Goal: Task Accomplishment & Management: Complete application form

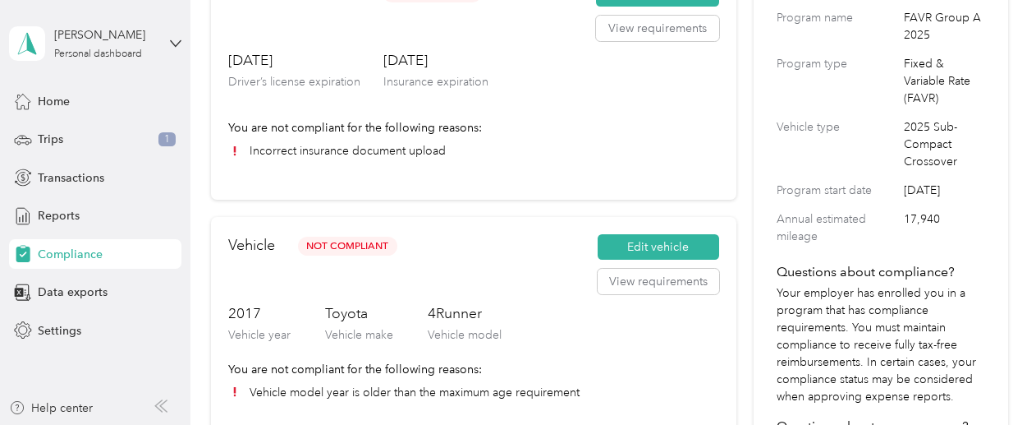
scroll to position [140, 0]
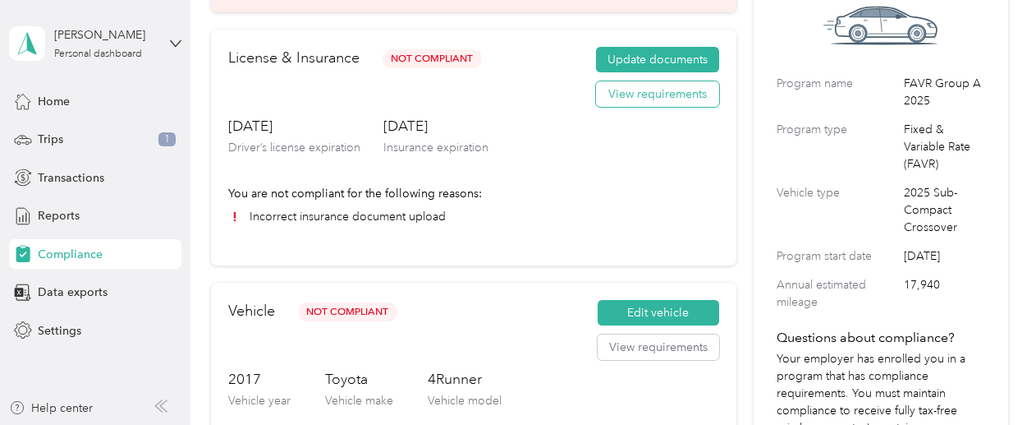
click at [642, 98] on button "View requirements" at bounding box center [657, 94] width 123 height 26
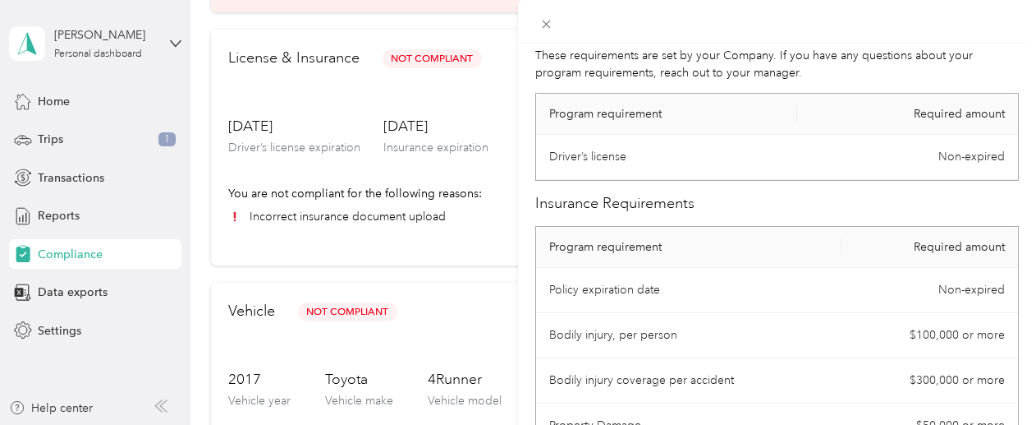
scroll to position [0, 0]
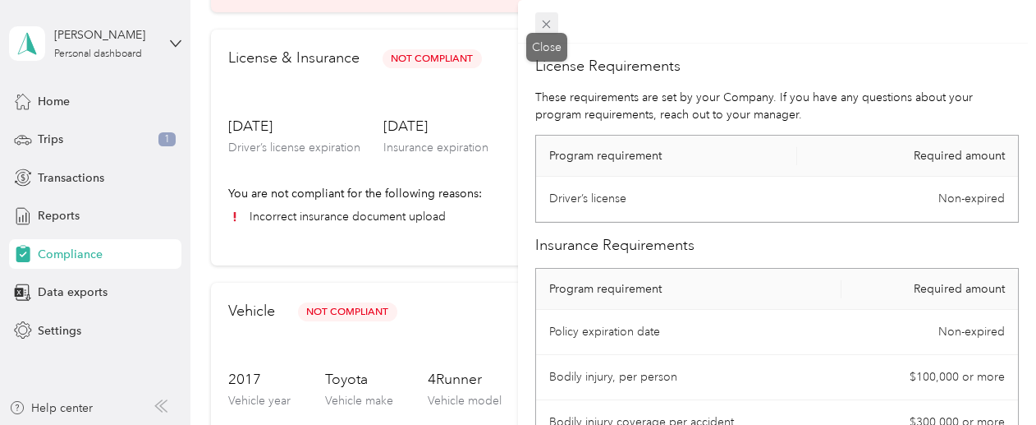
click at [544, 22] on icon at bounding box center [547, 25] width 8 height 8
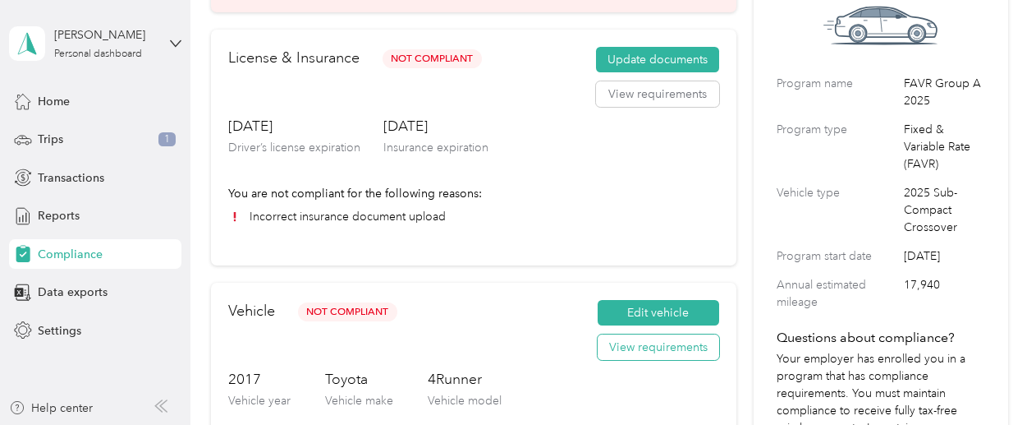
click at [664, 347] on button "View requirements" at bounding box center [659, 347] width 122 height 26
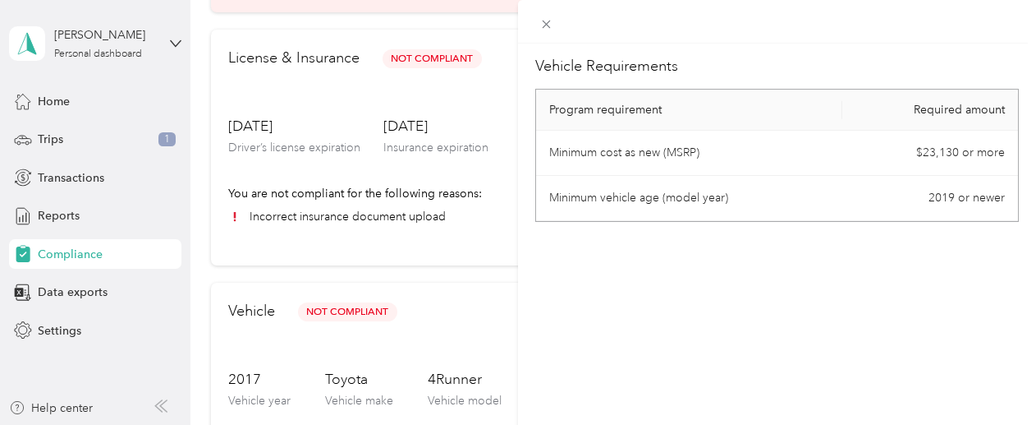
click at [664, 347] on div "Vehicle Requirements Program requirement Required amount Minimum cost as new (M…" at bounding box center [777, 256] width 518 height 425
click at [544, 32] on span at bounding box center [546, 23] width 23 height 23
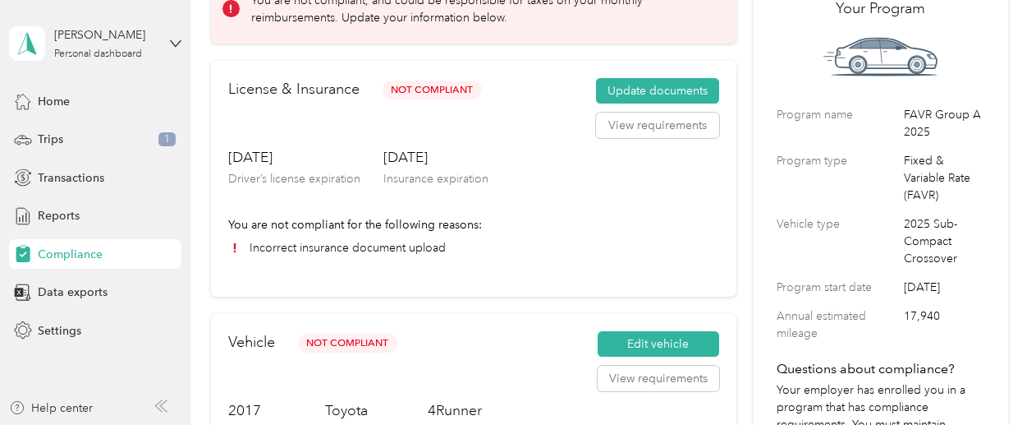
scroll to position [115, 0]
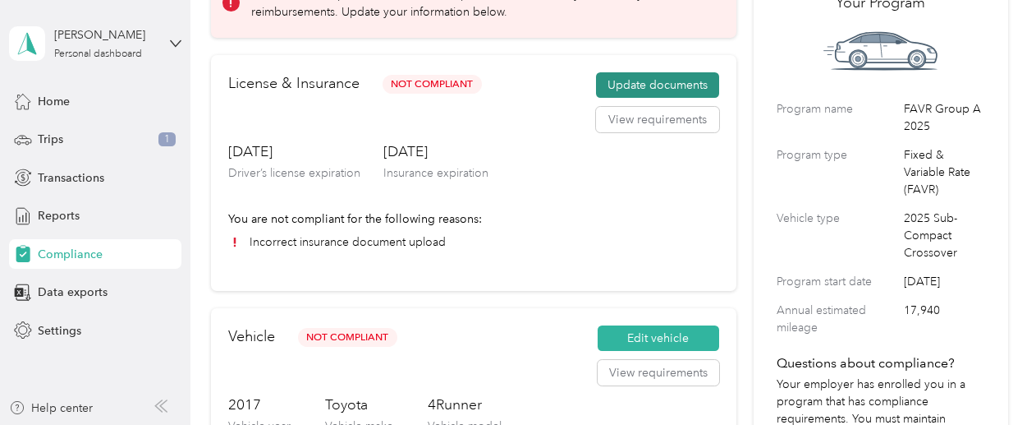
click at [645, 97] on button "Update documents" at bounding box center [657, 85] width 123 height 26
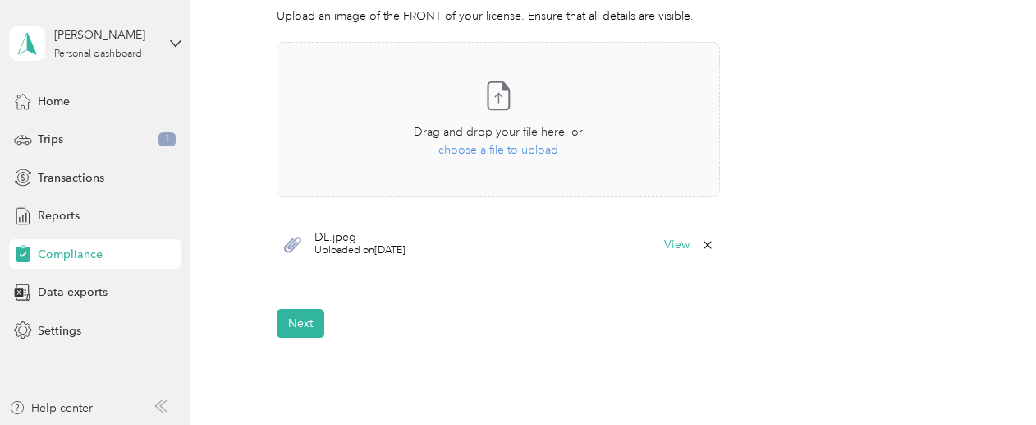
scroll to position [498, 0]
click at [291, 310] on button "Next" at bounding box center [301, 324] width 48 height 29
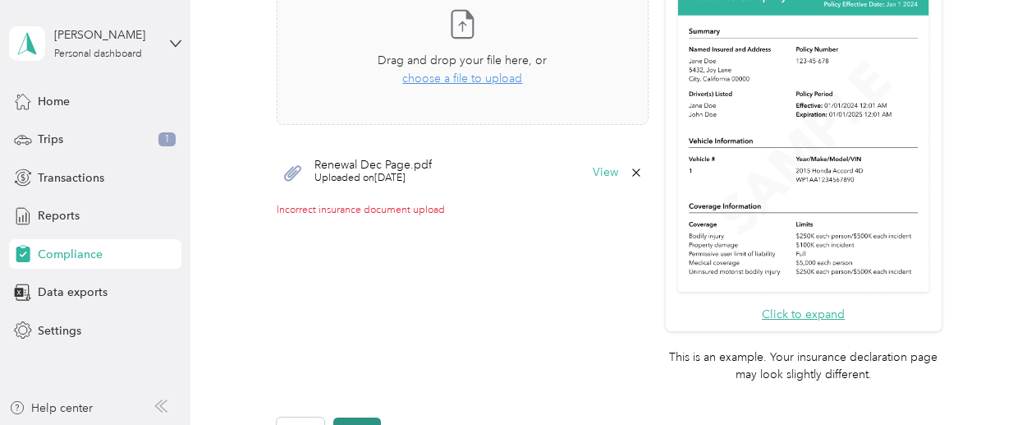
scroll to position [604, 0]
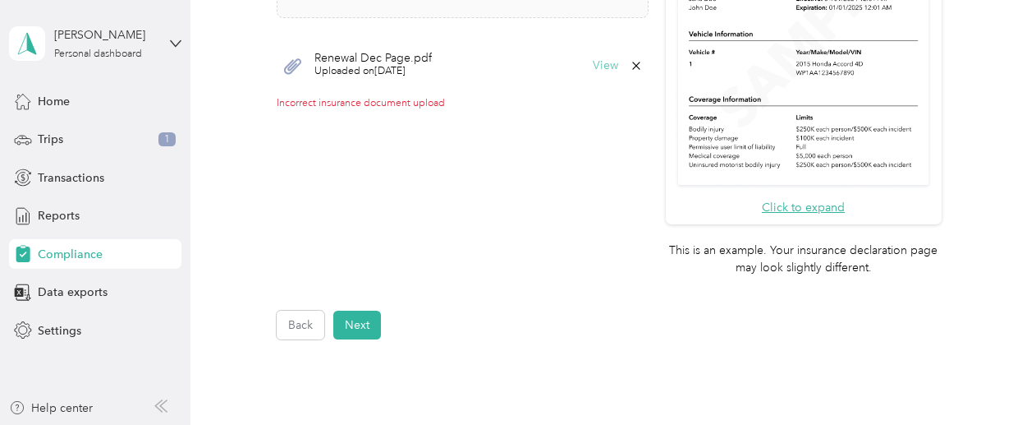
click at [599, 67] on button "View" at bounding box center [605, 65] width 25 height 11
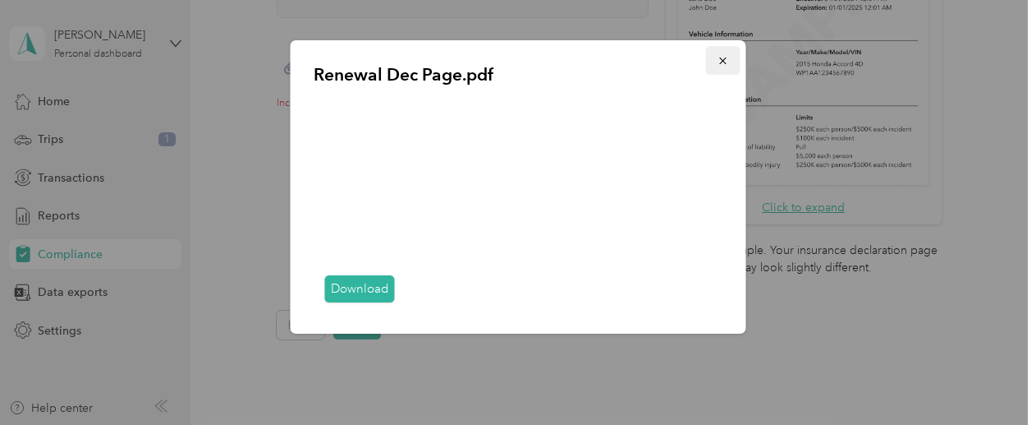
click at [719, 62] on icon "button" at bounding box center [723, 60] width 11 height 11
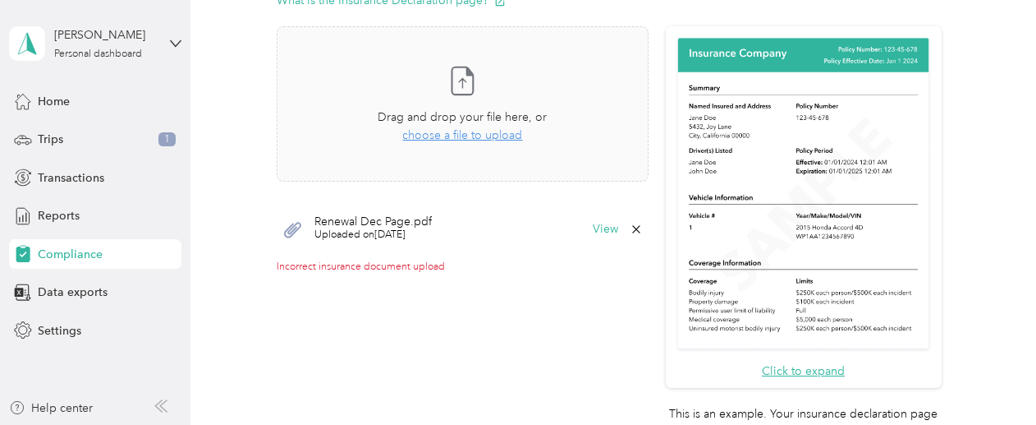
scroll to position [449, 0]
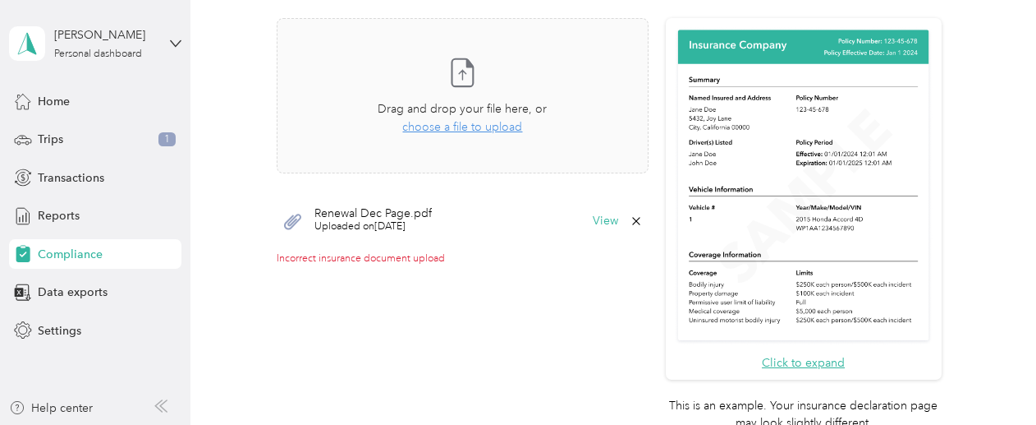
click at [1019, 237] on div "Back Home Compliance overview Compliance submission Compliance Submission Not C…" at bounding box center [610, 102] width 838 height 1102
click at [595, 218] on button "View" at bounding box center [605, 220] width 25 height 11
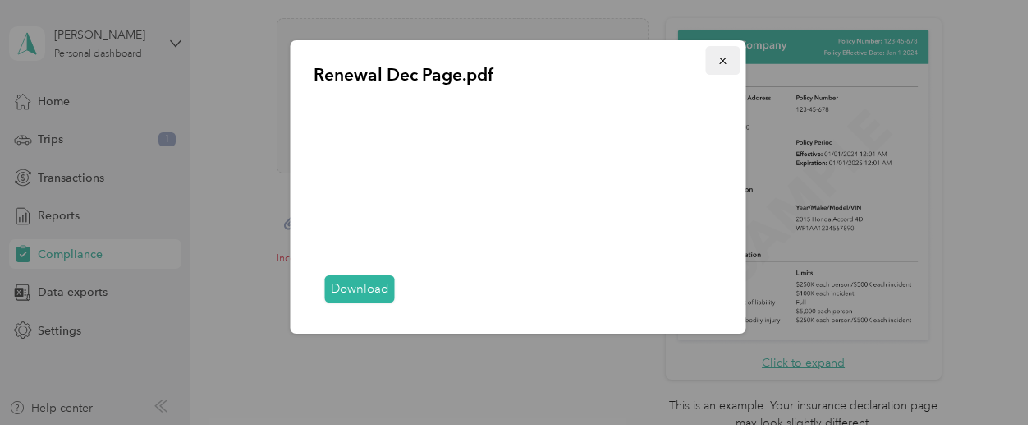
click at [719, 64] on icon "button" at bounding box center [723, 60] width 11 height 11
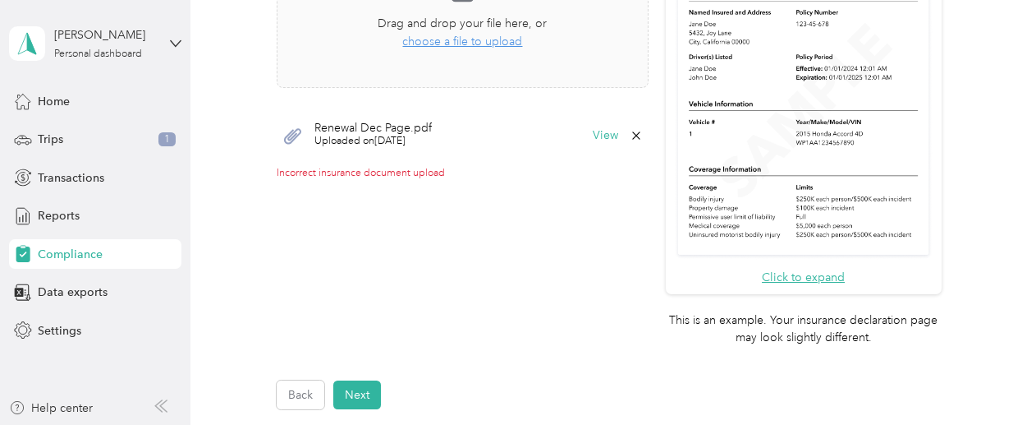
scroll to position [501, 0]
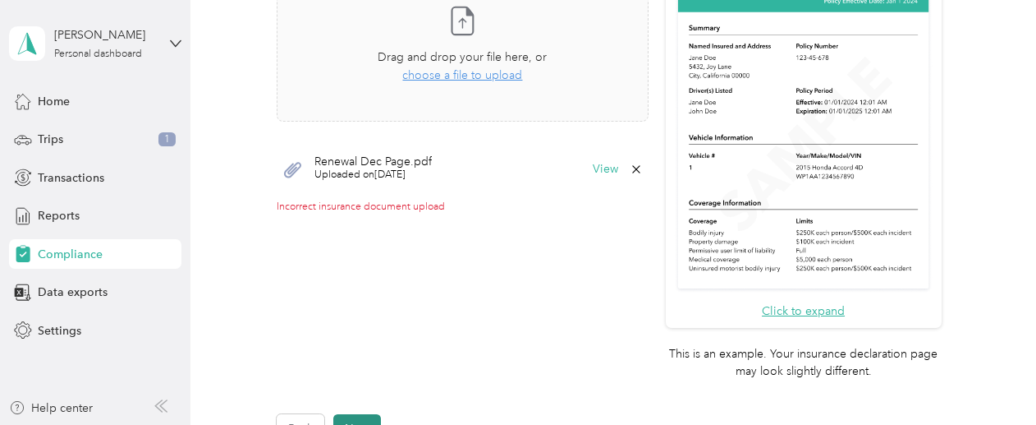
click at [364, 415] on button "Next" at bounding box center [357, 428] width 48 height 29
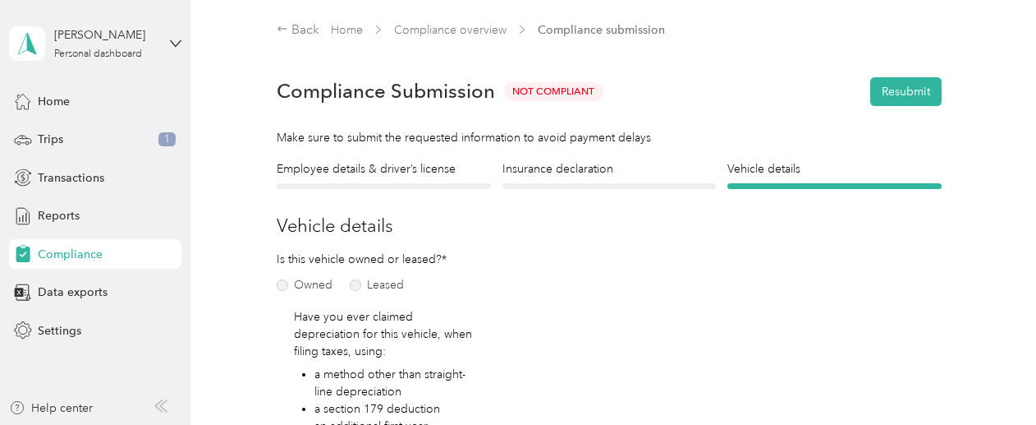
click at [164, 406] on icon at bounding box center [160, 405] width 13 height 13
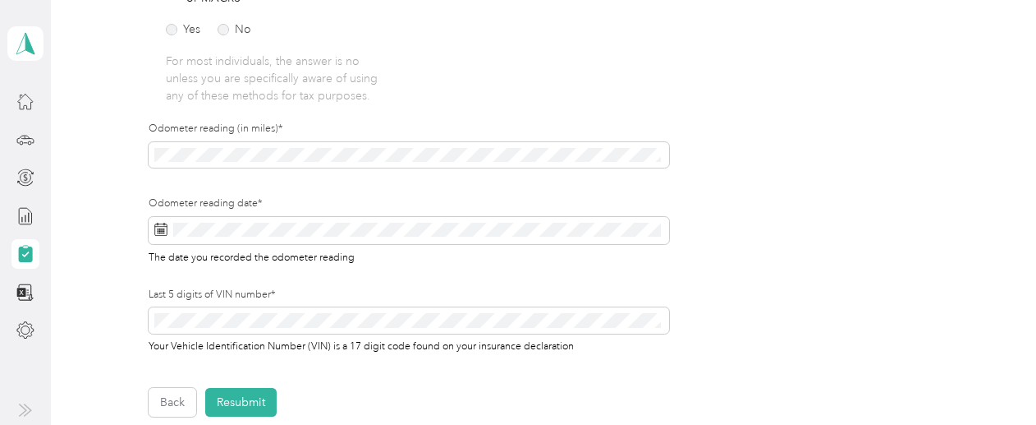
scroll to position [493, 0]
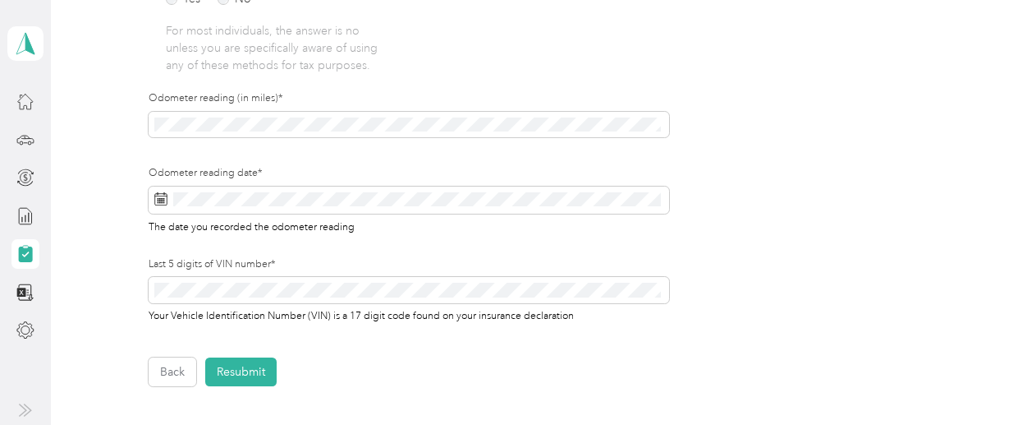
click at [25, 412] on icon at bounding box center [25, 409] width 13 height 13
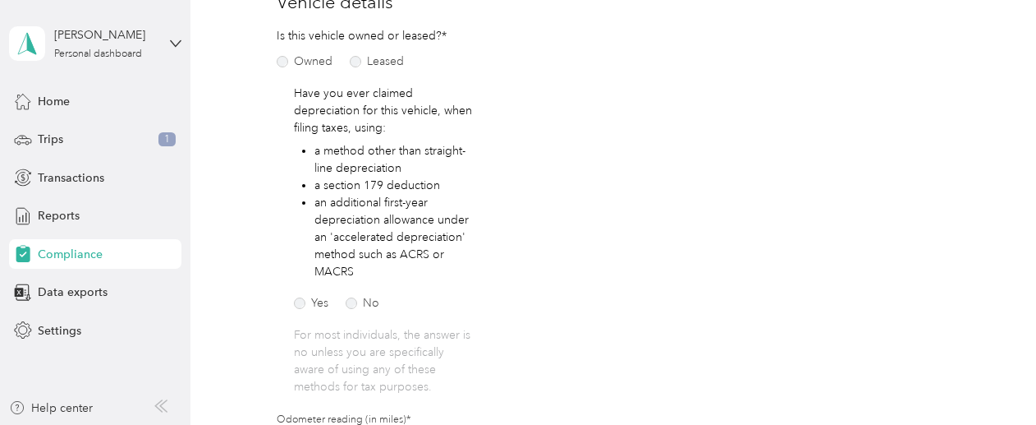
scroll to position [225, 0]
click at [56, 102] on span "Home" at bounding box center [54, 101] width 32 height 17
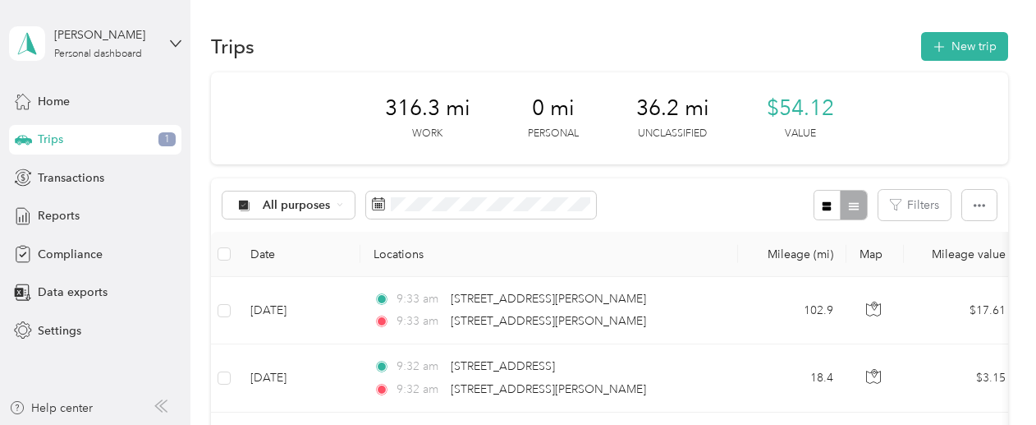
scroll to position [535, 0]
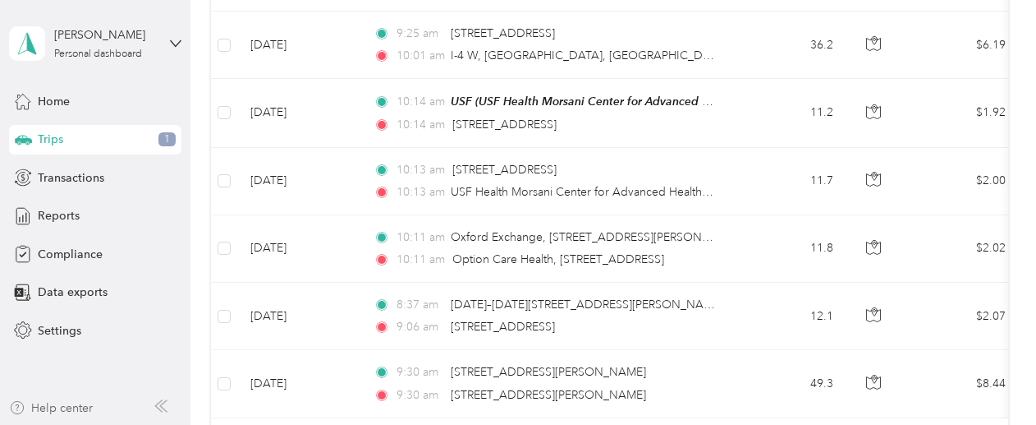
click at [43, 400] on div "Help center" at bounding box center [51, 407] width 84 height 17
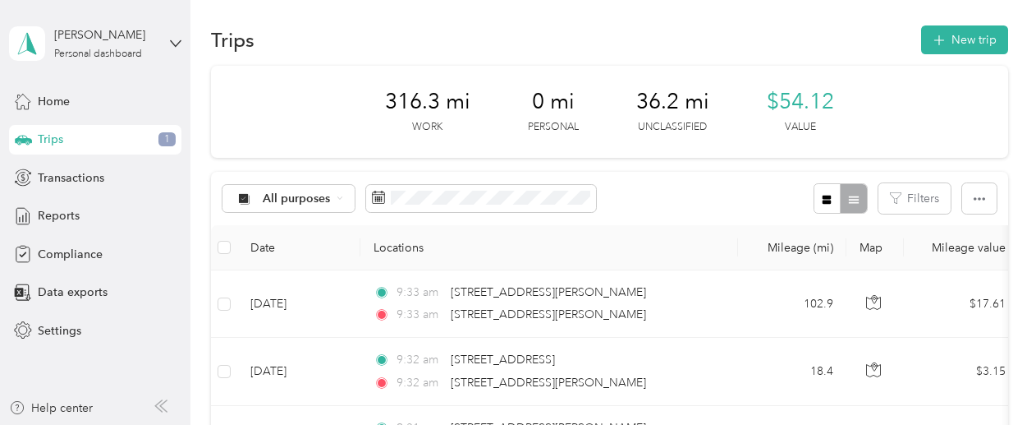
scroll to position [0, 0]
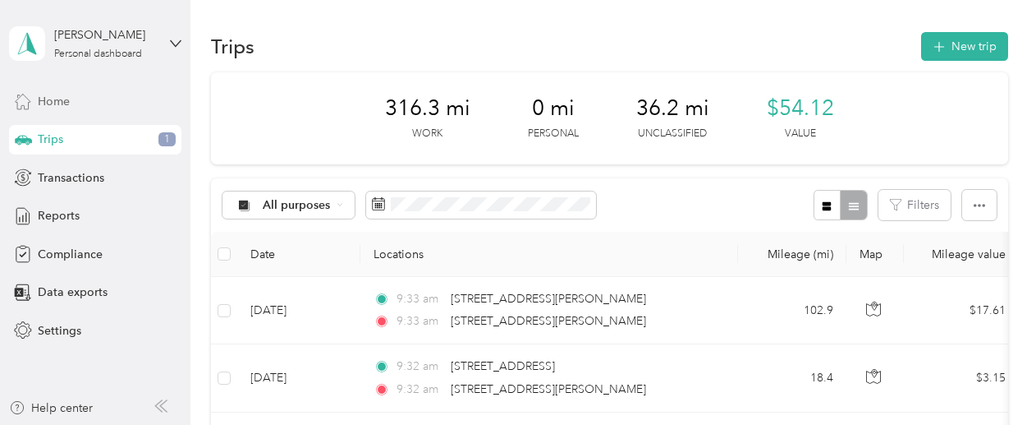
click at [30, 99] on icon at bounding box center [23, 101] width 18 height 18
